Goal: Find specific page/section: Find specific page/section

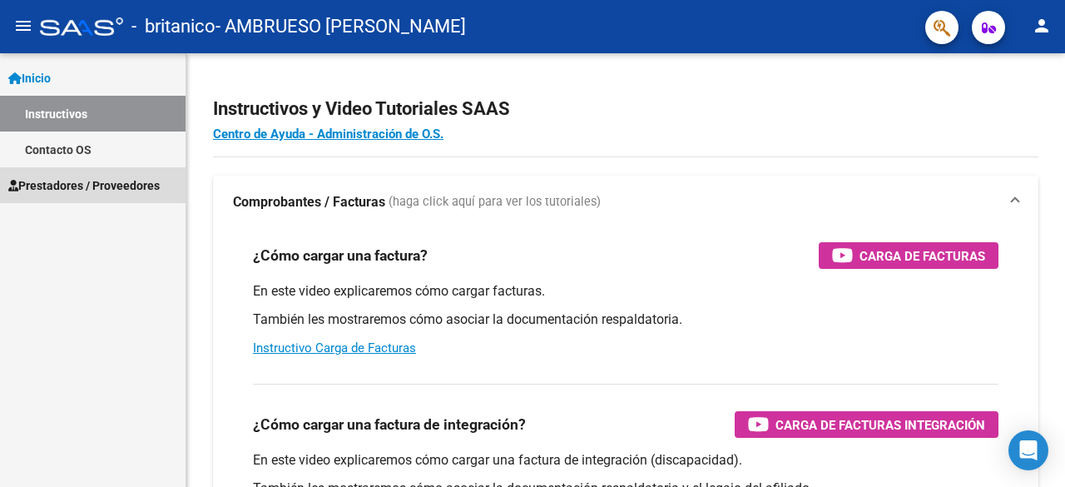
click at [141, 178] on span "Prestadores / Proveedores" at bounding box center [83, 185] width 151 height 18
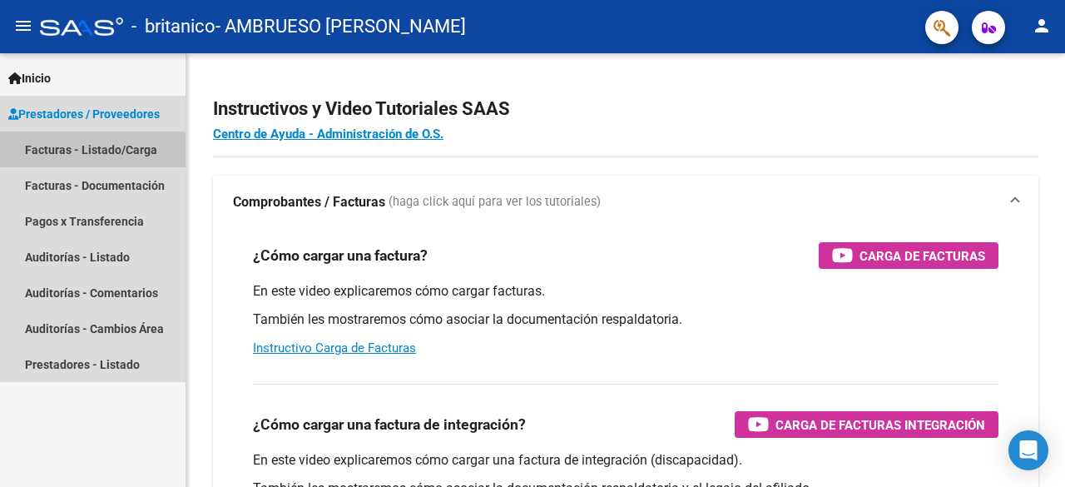
click at [143, 142] on link "Facturas - Listado/Carga" at bounding box center [93, 150] width 186 height 36
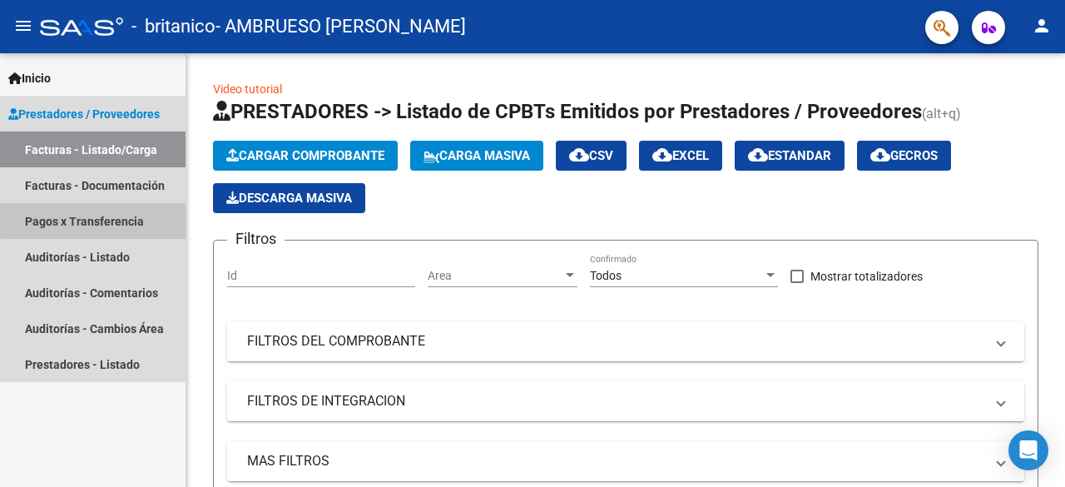
click at [112, 214] on link "Pagos x Transferencia" at bounding box center [93, 221] width 186 height 36
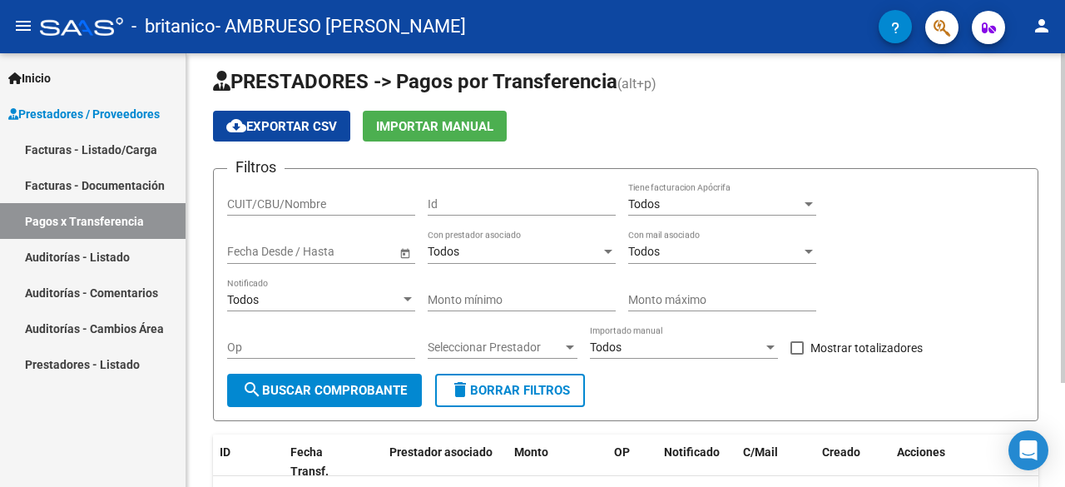
click at [1049, 122] on div "PRESTADORES -> Pagos por Transferencia (alt+p) cloud_download Exportar CSV Impo…" at bounding box center [627, 328] width 883 height 572
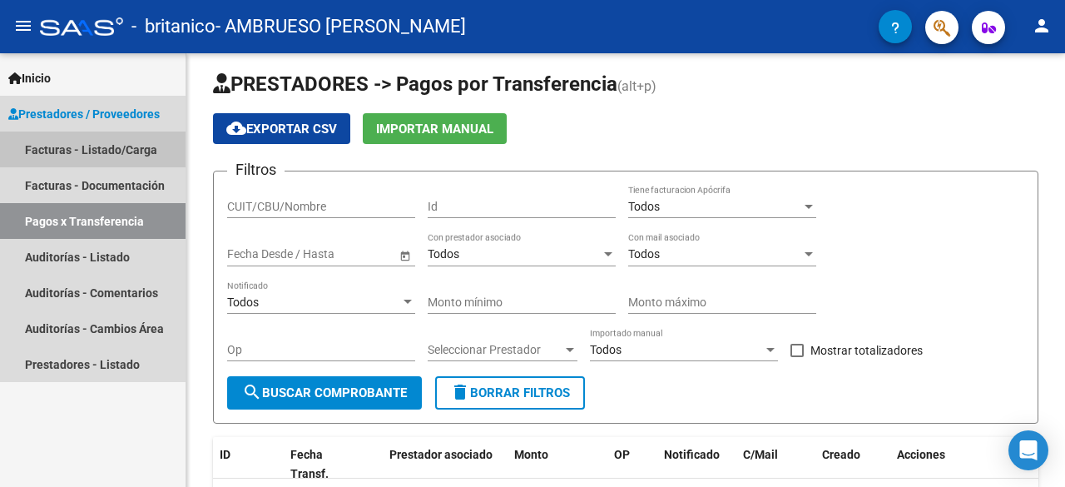
click at [128, 157] on link "Facturas - Listado/Carga" at bounding box center [93, 150] width 186 height 36
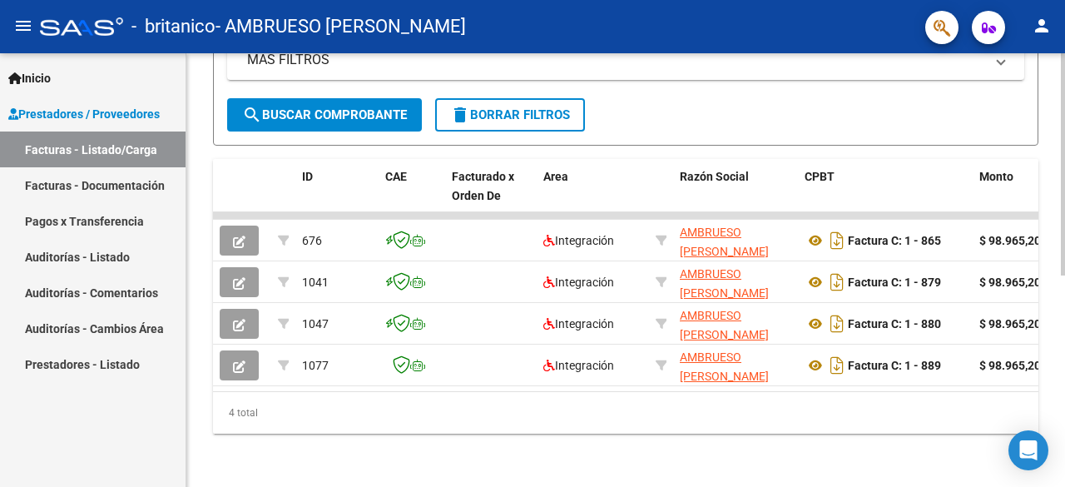
scroll to position [413, 0]
click at [1041, 342] on div "Video tutorial PRESTADORES -> Listado de CPBTs Emitidos por Prestadores / Prove…" at bounding box center [627, 69] width 883 height 835
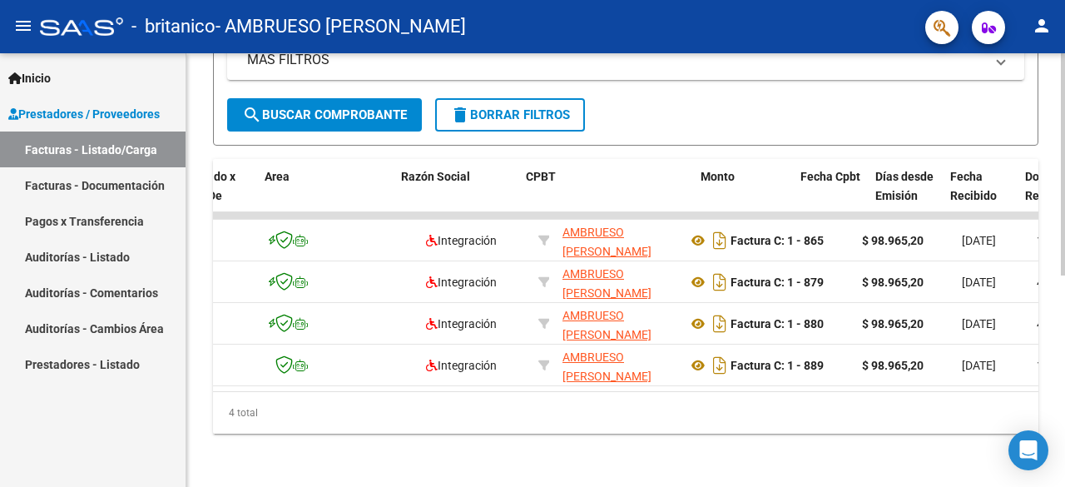
scroll to position [0, 0]
